Goal: Information Seeking & Learning: Find specific fact

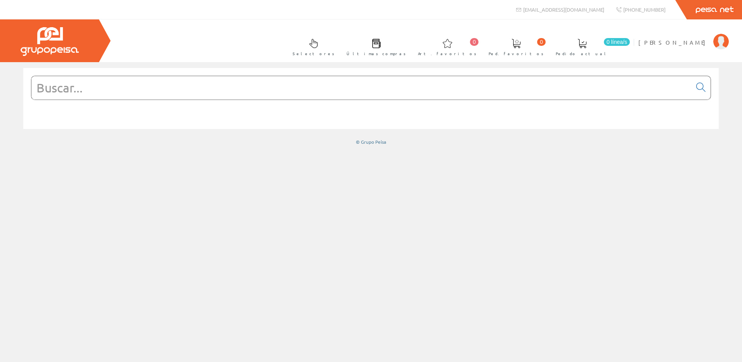
click at [91, 86] on input "text" at bounding box center [361, 87] width 660 height 23
paste input "7100078211"
type input "7100078211"
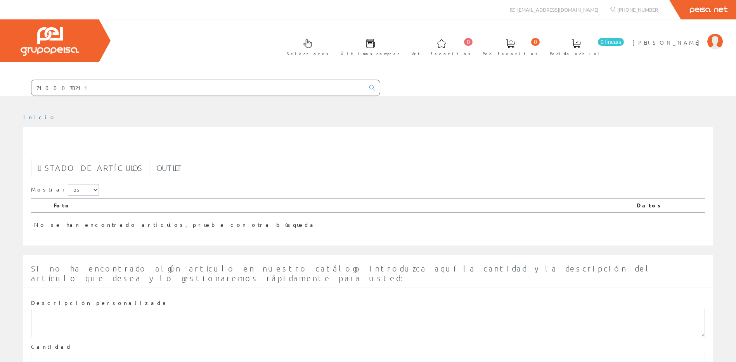
click at [93, 88] on input "7100078211" at bounding box center [197, 88] width 333 height 16
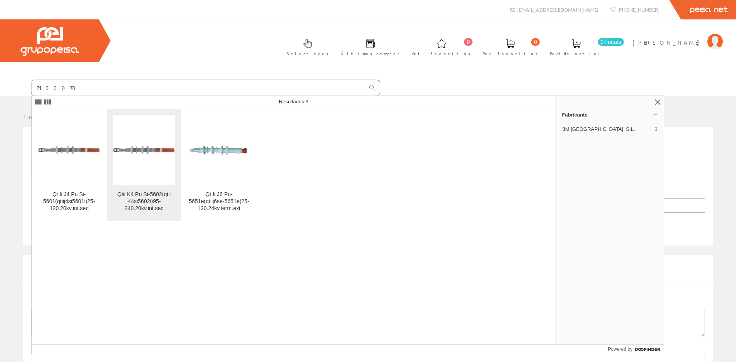
type input "7100078"
click at [155, 196] on div "Qtii K4 Pu Si-5602(qtii K4si5602i)95-240.20kv.int.sec" at bounding box center [144, 201] width 62 height 21
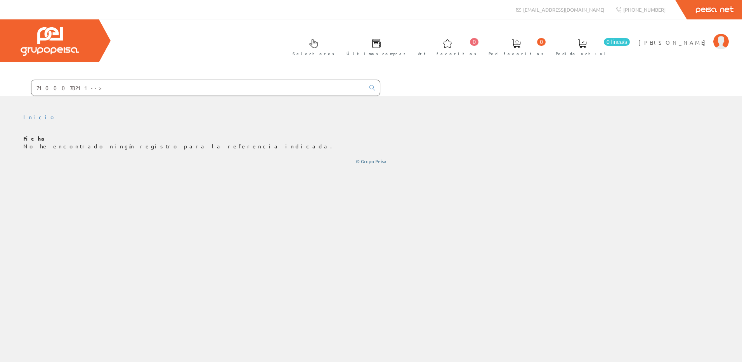
click at [85, 86] on input "7100078211-->" at bounding box center [197, 88] width 333 height 16
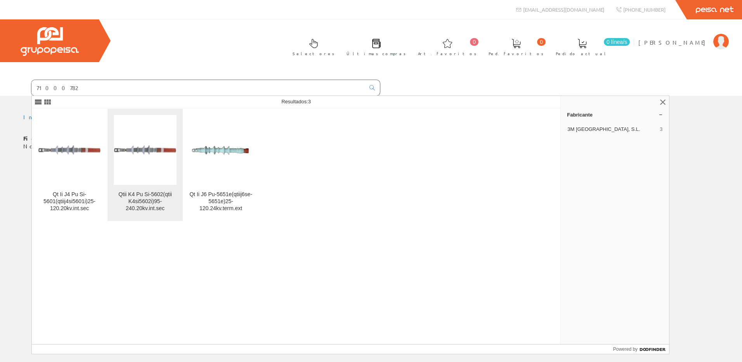
type input "71000782"
click at [150, 143] on img at bounding box center [145, 149] width 63 height 13
